Goal: Transaction & Acquisition: Purchase product/service

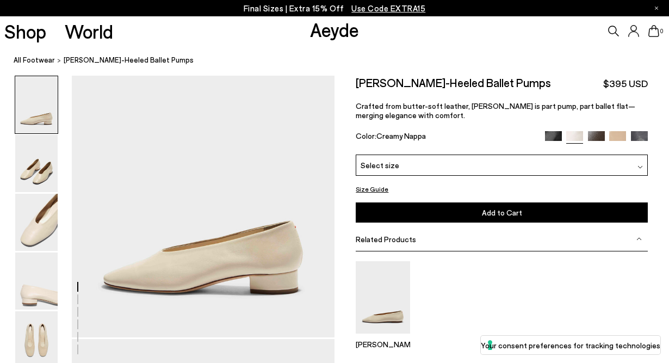
scroll to position [30, 0]
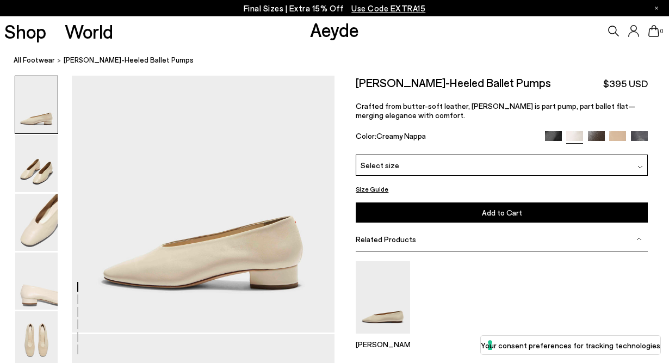
click at [390, 165] on span "Select size" at bounding box center [380, 164] width 39 height 11
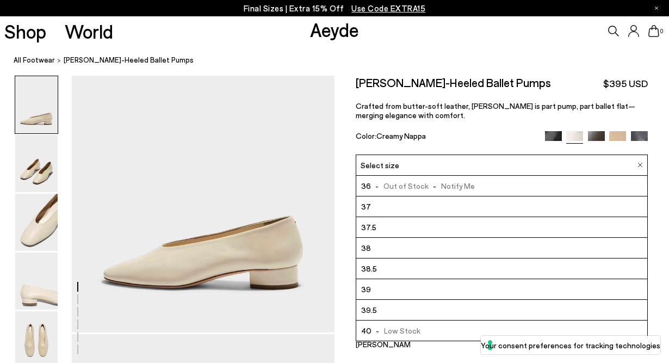
click at [371, 288] on li "39" at bounding box center [501, 289] width 290 height 21
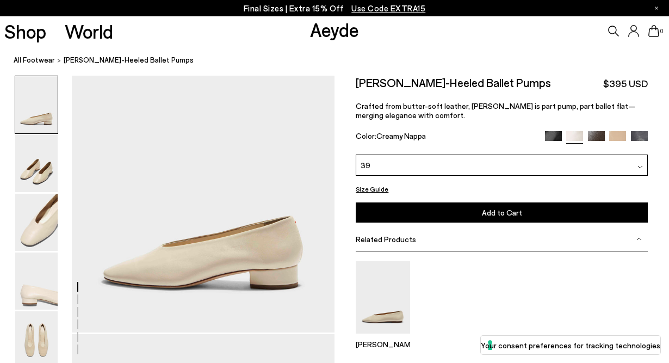
click at [559, 139] on img at bounding box center [553, 139] width 17 height 17
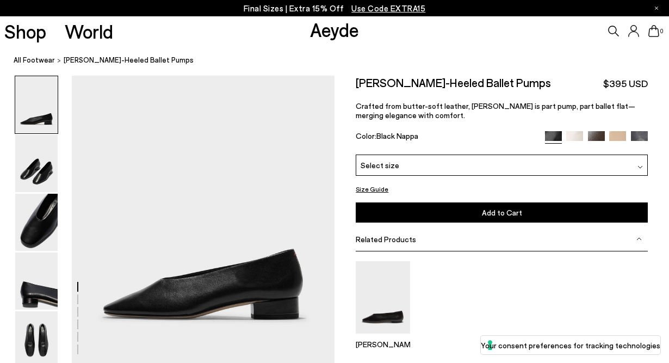
click at [624, 131] on img at bounding box center [617, 139] width 17 height 17
